Goal: Use online tool/utility: Utilize a website feature to perform a specific function

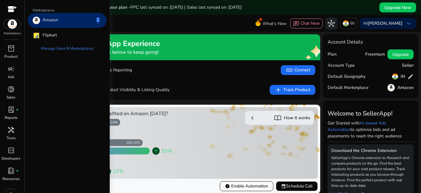
click at [47, 19] on p "Amazon" at bounding box center [51, 20] width 16 height 7
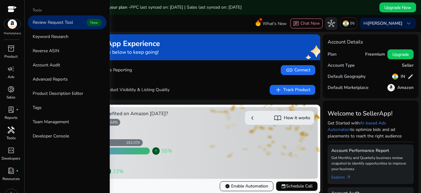
click at [10, 136] on p "Tools" at bounding box center [10, 138] width 9 height 6
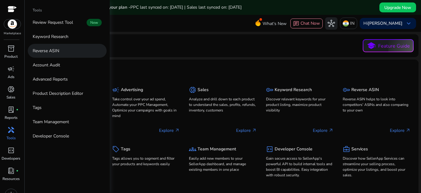
click at [49, 55] on link "Reverse ASIN" at bounding box center [67, 51] width 79 height 14
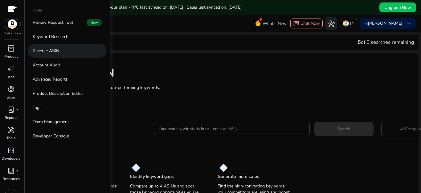
click at [55, 52] on p "Reverse ASIN" at bounding box center [46, 50] width 26 height 6
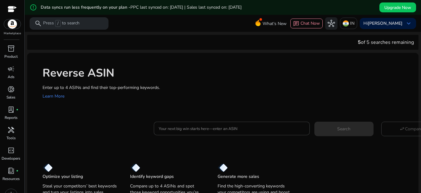
click at [172, 83] on div "Reverse ASIN Enter up to 4 ASINs and find their top-performing keywords. Learn …" at bounding box center [222, 82] width 391 height 59
click at [175, 129] on input "Your next big win starts here—enter an ASIN" at bounding box center [232, 128] width 146 height 7
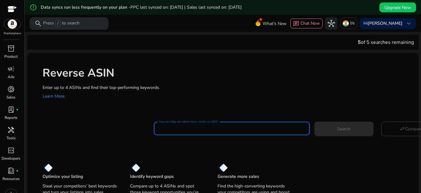
paste input "**********"
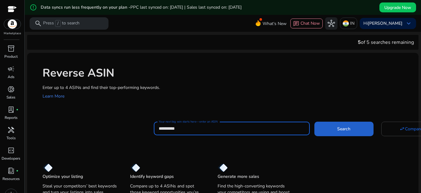
type input "**********"
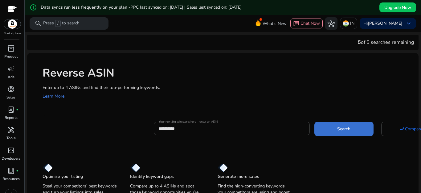
click at [346, 126] on span "Search" at bounding box center [343, 128] width 13 height 6
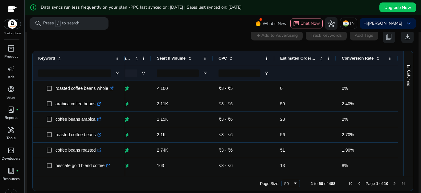
drag, startPoint x: 218, startPoint y: 173, endPoint x: 149, endPoint y: 171, distance: 69.3
click at [149, 171] on div at bounding box center [225, 173] width 345 height 6
drag, startPoint x: 142, startPoint y: 173, endPoint x: 147, endPoint y: 173, distance: 5.2
click at [147, 173] on div at bounding box center [225, 173] width 345 height 6
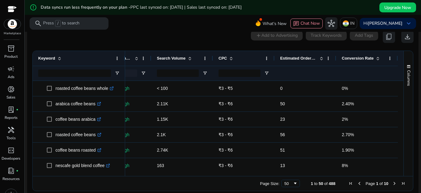
click at [147, 173] on div at bounding box center [225, 173] width 345 height 6
click at [287, 180] on div "50" at bounding box center [290, 182] width 18 height 7
click at [404, 36] on span "download" at bounding box center [407, 36] width 7 height 7
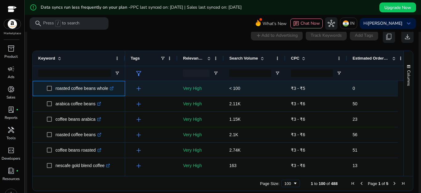
click at [113, 89] on icon ".st0{fill:#2c8af8}" at bounding box center [112, 88] width 4 height 4
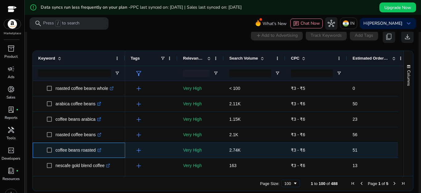
click at [80, 149] on p "coffee beans roasted .st0{fill:#2c8af8}" at bounding box center [78, 150] width 46 height 13
click at [101, 149] on icon at bounding box center [100, 149] width 2 height 2
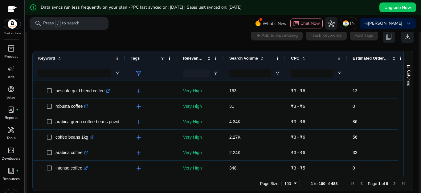
scroll to position [80, 0]
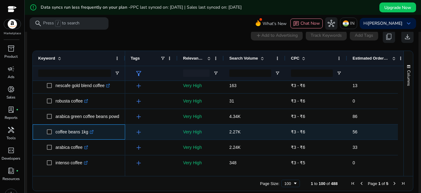
click at [93, 131] on icon ".st0{fill:#2c8af8}" at bounding box center [92, 132] width 4 height 4
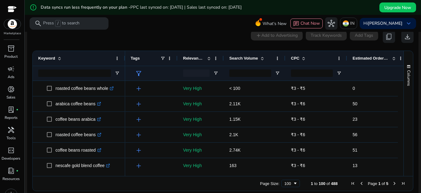
scroll to position [80, 0]
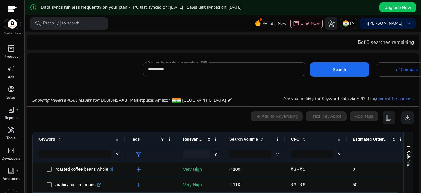
scroll to position [80, 0]
